Goal: Transaction & Acquisition: Purchase product/service

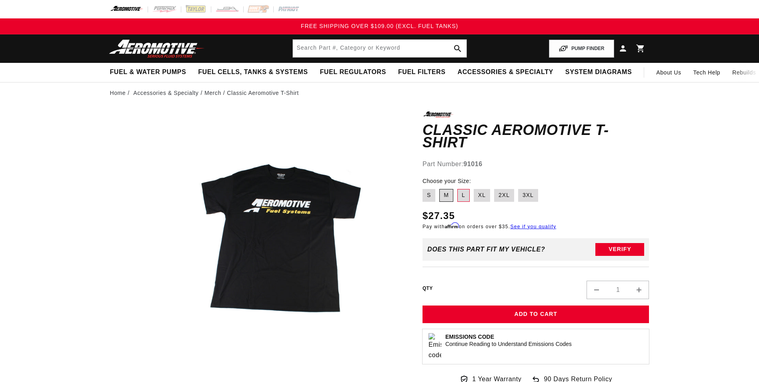
click at [449, 189] on label "M" at bounding box center [446, 195] width 14 height 13
click at [440, 187] on input "M" at bounding box center [439, 187] width 0 height 0
radio input "true"
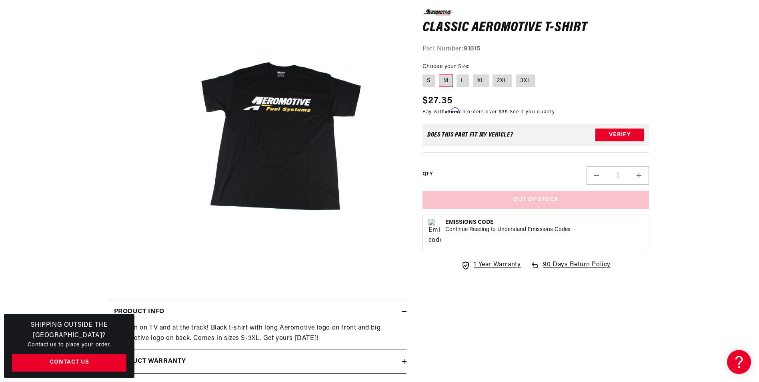
scroll to position [102, 0]
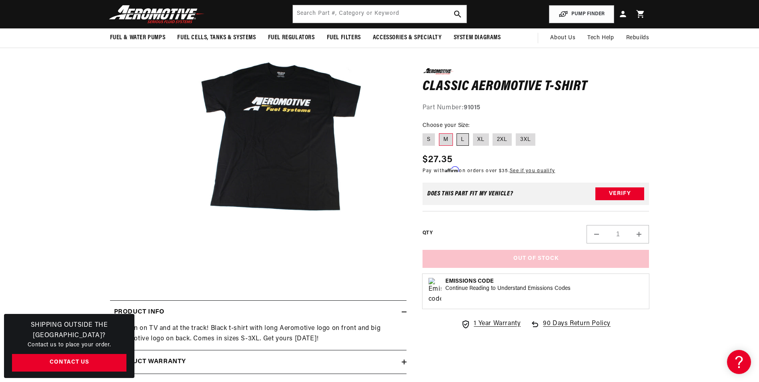
click at [465, 143] on label "L" at bounding box center [463, 139] width 12 height 13
click at [457, 132] on input "L" at bounding box center [457, 131] width 0 height 0
radio input "true"
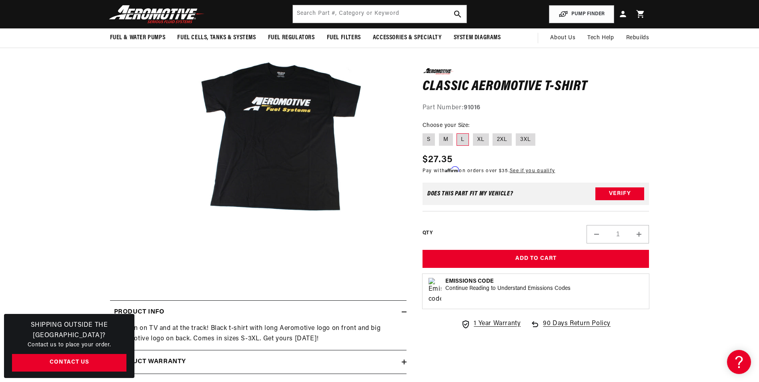
click at [154, 263] on button "Open media 1 in modal" at bounding box center [154, 263] width 0 height 0
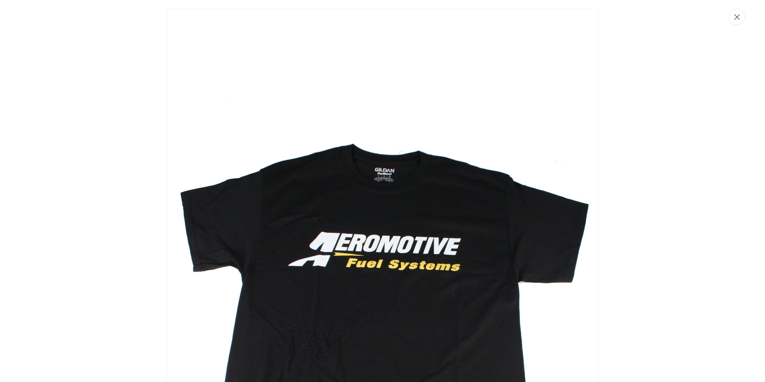
click at [740, 18] on button "Close" at bounding box center [737, 17] width 16 height 16
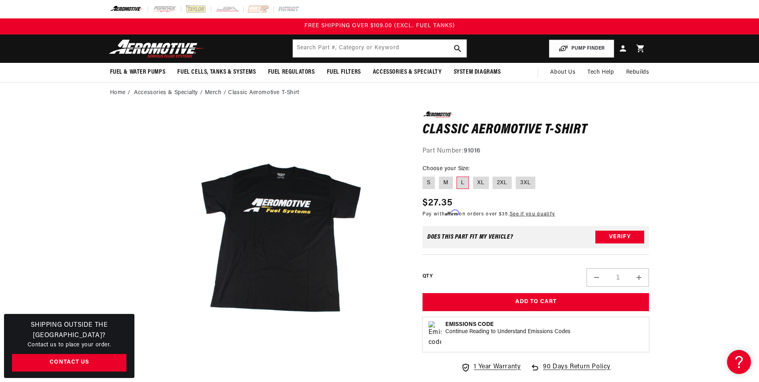
click at [213, 92] on li "Merch" at bounding box center [217, 92] width 24 height 9
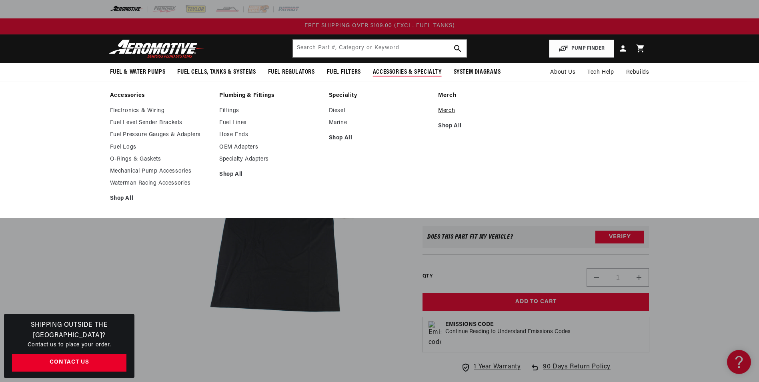
click at [445, 112] on link "Merch" at bounding box center [489, 110] width 102 height 7
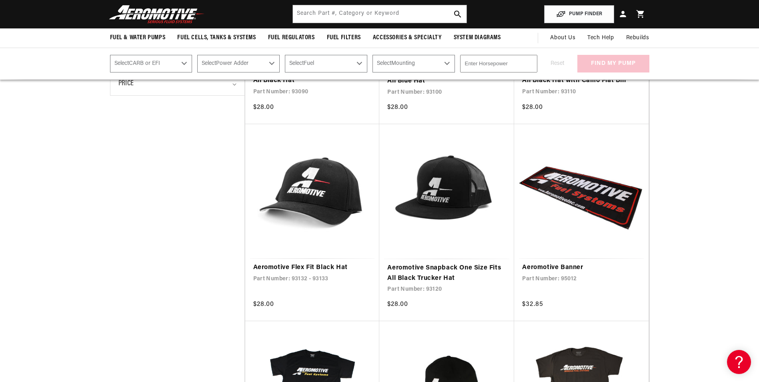
scroll to position [310, 0]
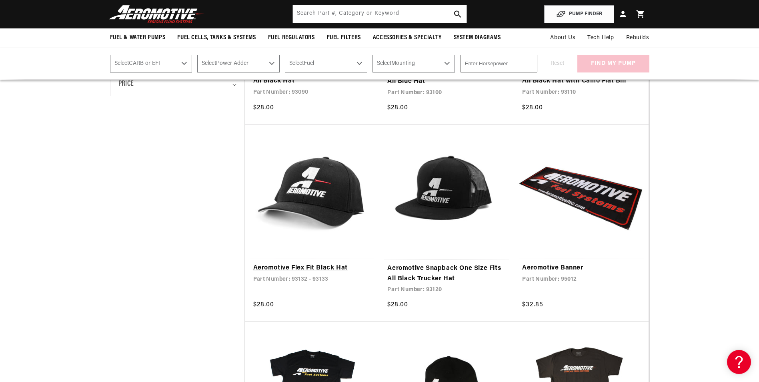
click at [328, 263] on link "Aeromotive Flex Fit Black Hat" at bounding box center [312, 268] width 118 height 10
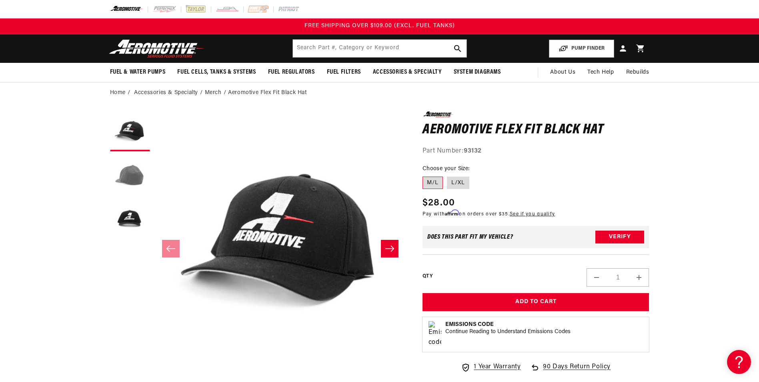
click at [131, 183] on button "Load image 2 in gallery view" at bounding box center [130, 175] width 40 height 40
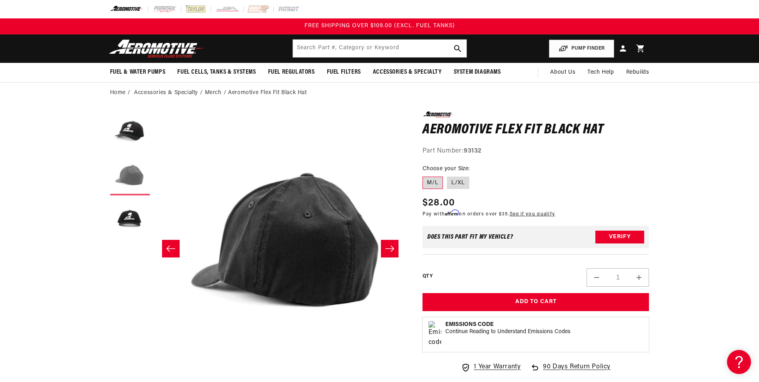
scroll to position [0, 253]
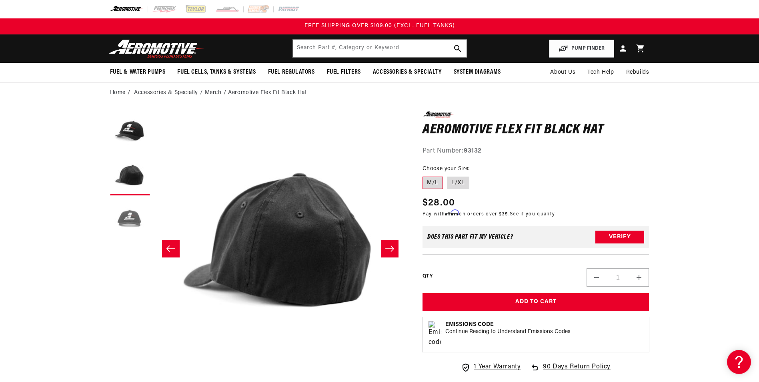
click at [121, 213] on button "Load image 3 in gallery view" at bounding box center [130, 219] width 40 height 40
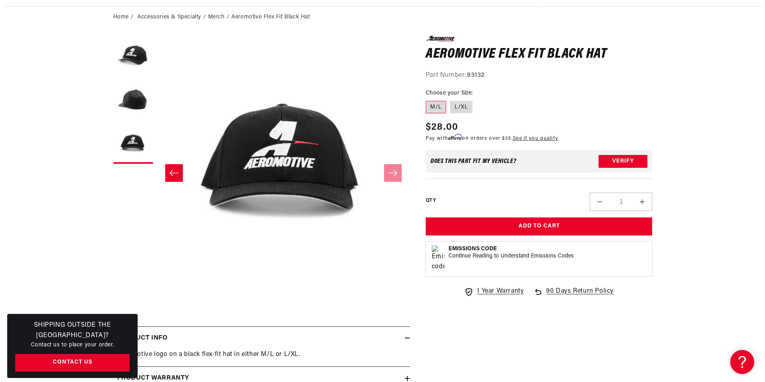
scroll to position [76, 0]
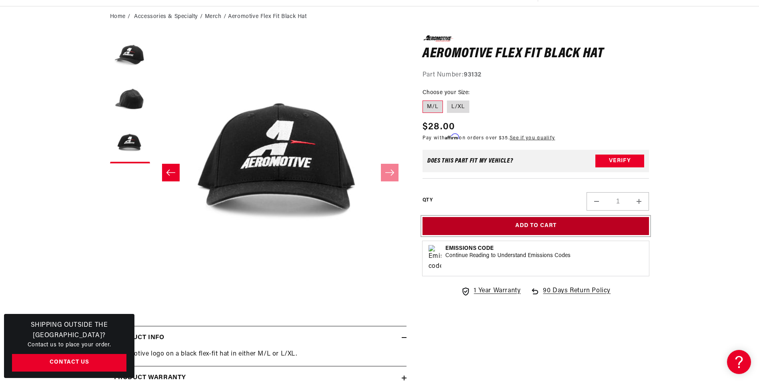
click at [459, 226] on button "Add to Cart" at bounding box center [536, 226] width 227 height 18
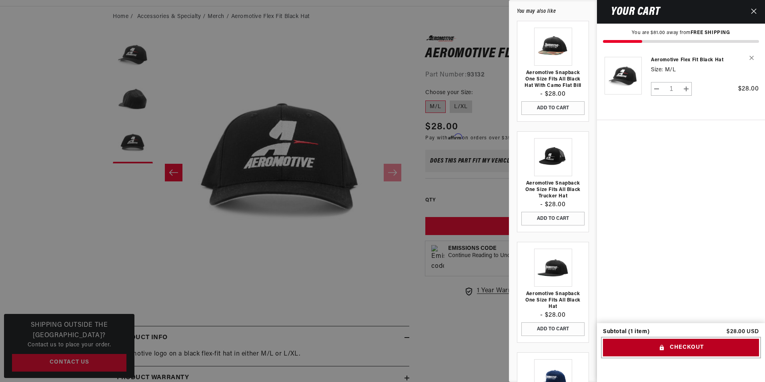
click at [640, 347] on button "Checkout" at bounding box center [681, 348] width 156 height 18
